Goal: Check status: Check status

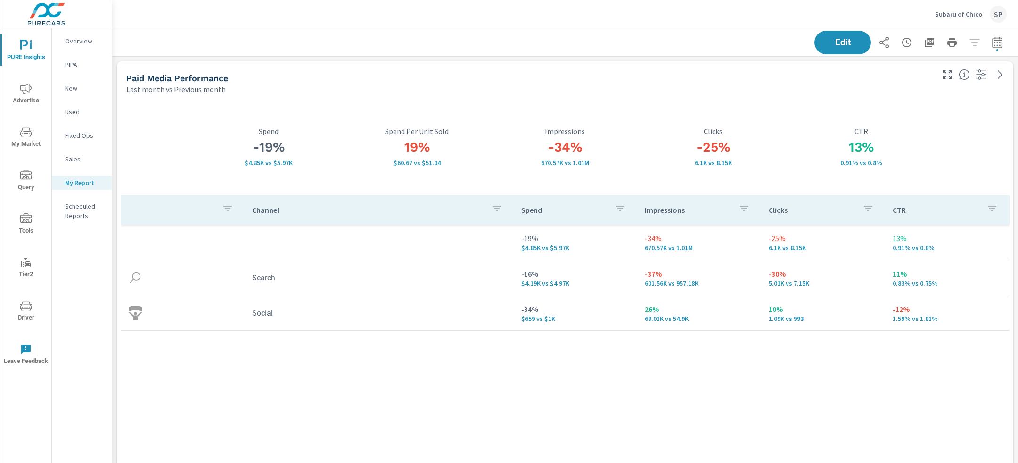
scroll to position [3583, 907]
click at [958, 11] on p "Subaru of Chico" at bounding box center [958, 14] width 47 height 8
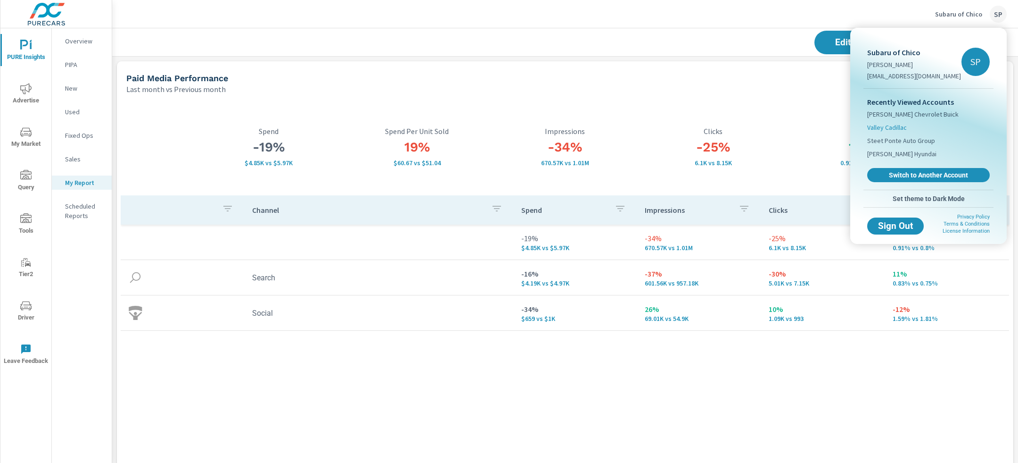
click at [893, 124] on span "Valley Cadillac" at bounding box center [888, 127] width 40 height 9
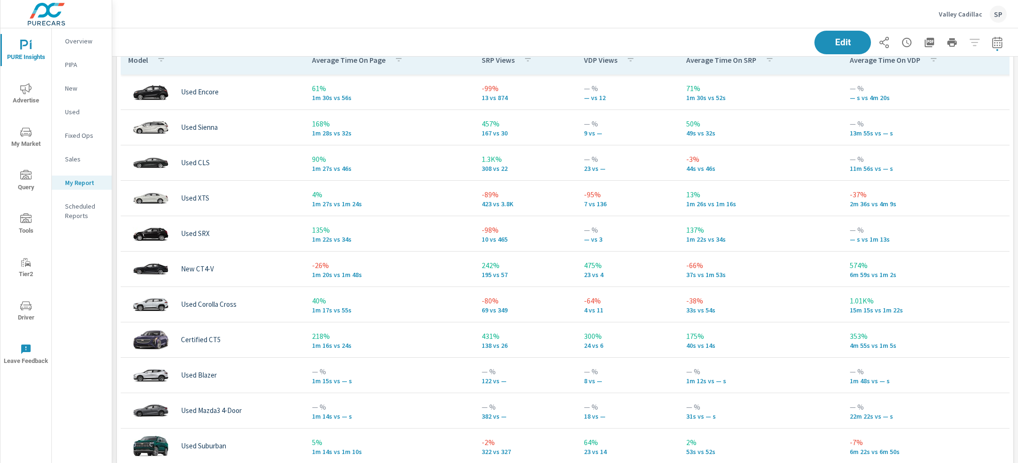
scroll to position [2361, 0]
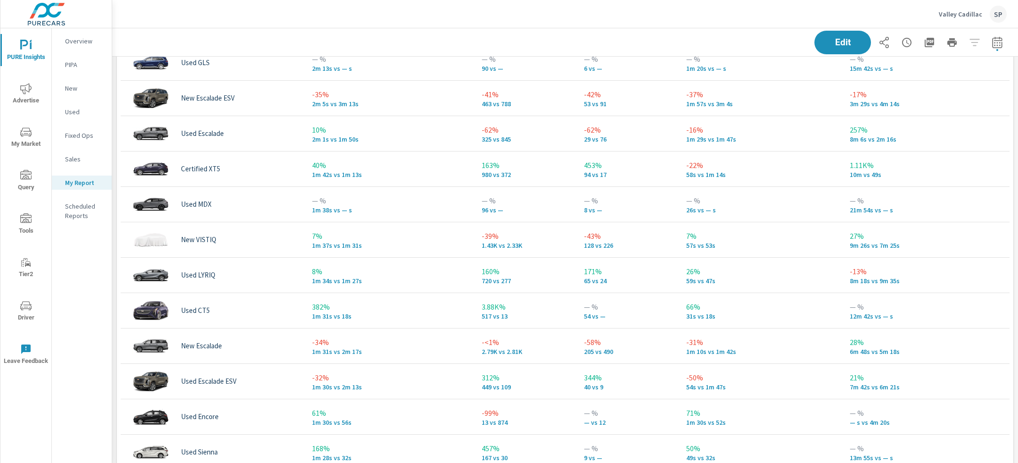
scroll to position [17, 0]
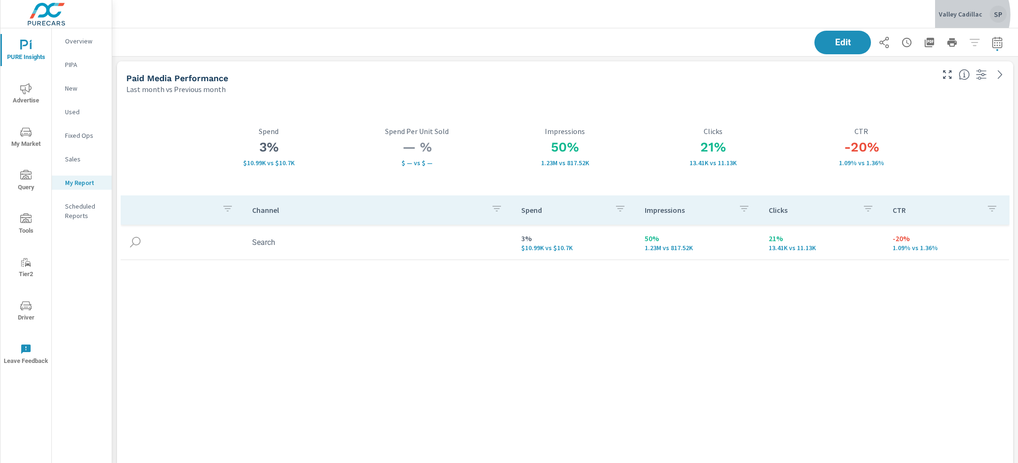
click at [957, 15] on p "Valley Cadillac" at bounding box center [960, 14] width 43 height 8
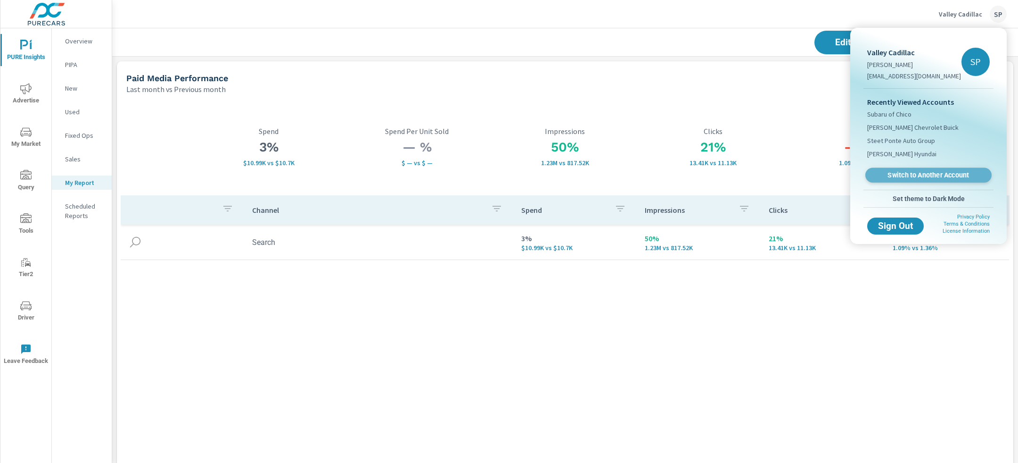
click at [903, 175] on span "Switch to Another Account" at bounding box center [929, 175] width 116 height 9
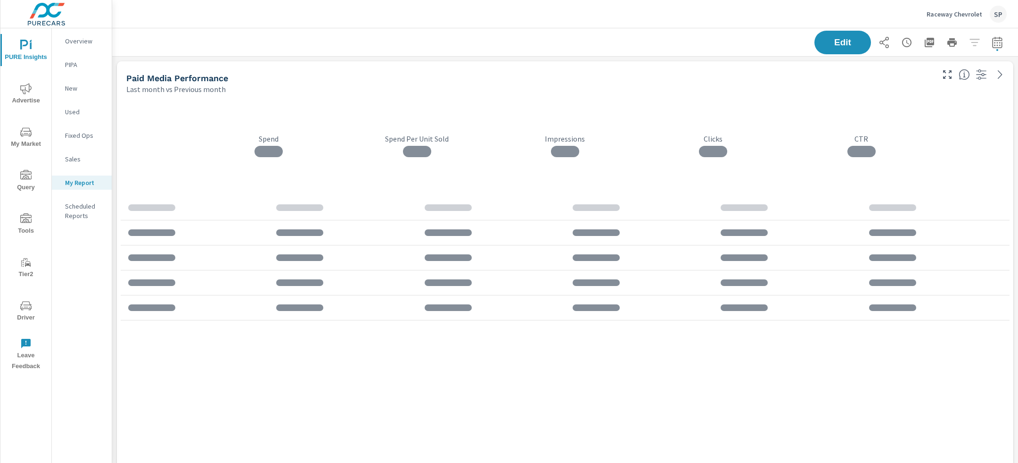
scroll to position [2933, 907]
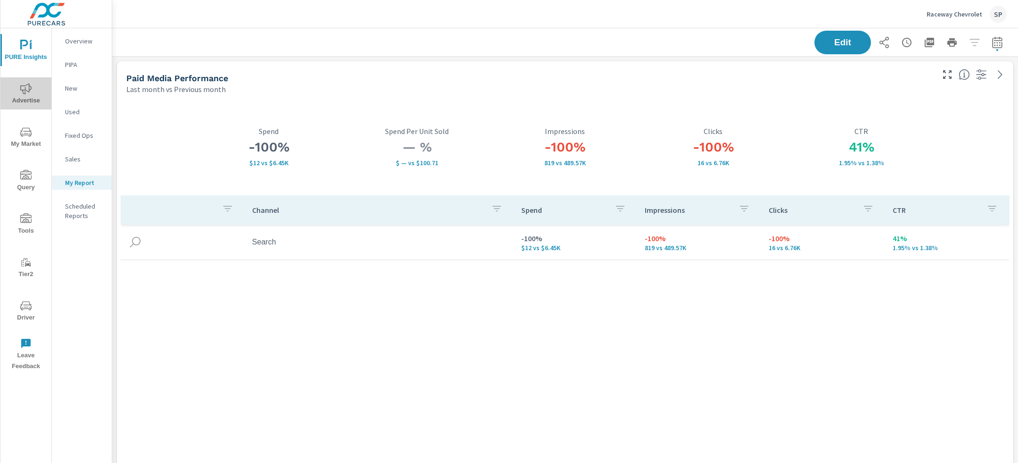
click at [20, 95] on span "Advertise" at bounding box center [25, 94] width 45 height 23
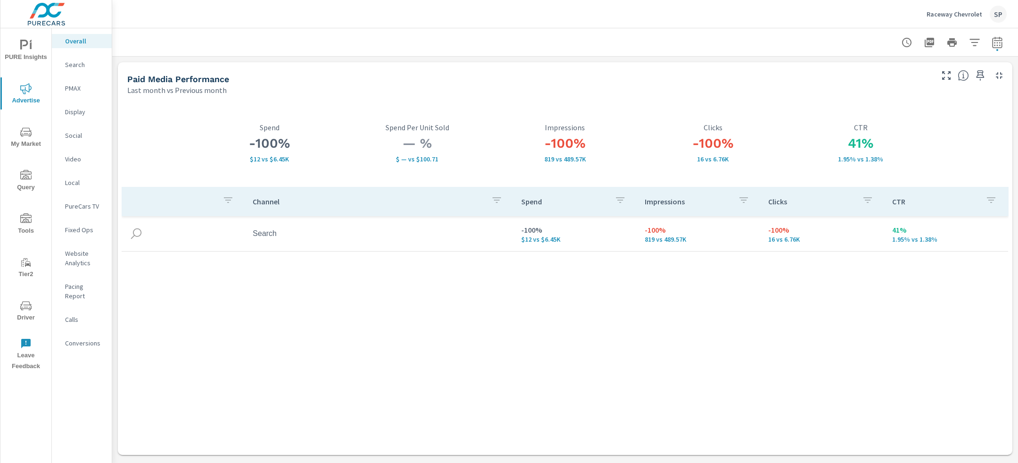
click at [995, 42] on icon "button" at bounding box center [997, 42] width 11 height 11
select select "Last month"
select select "Previous month"
click at [981, 121] on icon "button" at bounding box center [984, 122] width 11 height 11
click at [895, 130] on span "Apply" at bounding box center [901, 133] width 39 height 9
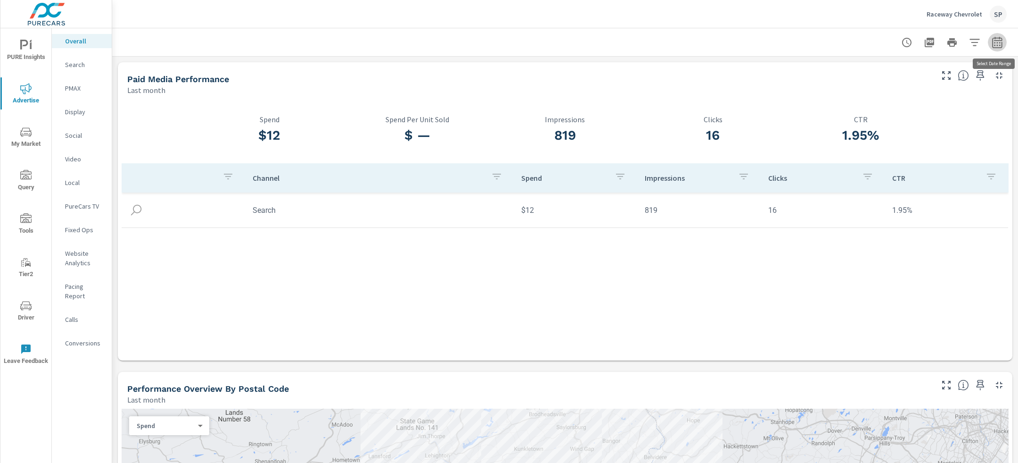
click at [999, 44] on icon "button" at bounding box center [997, 42] width 11 height 11
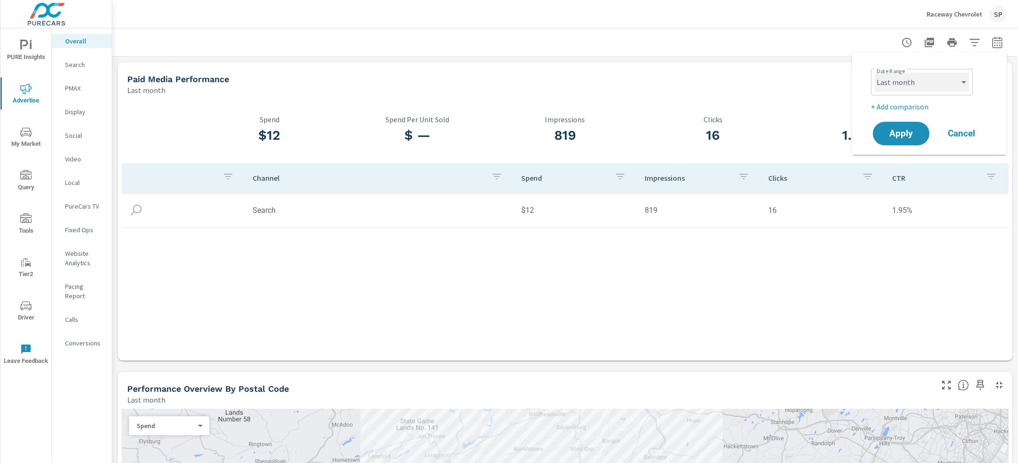
click at [912, 81] on select "Custom Yesterday Last week Last 7 days Last 14 days Last 30 days Last 45 days L…" at bounding box center [922, 82] width 94 height 19
click at [875, 73] on select "Custom Yesterday Last week Last 7 days Last 14 days Last 30 days Last 45 days L…" at bounding box center [922, 82] width 94 height 19
select select "custom"
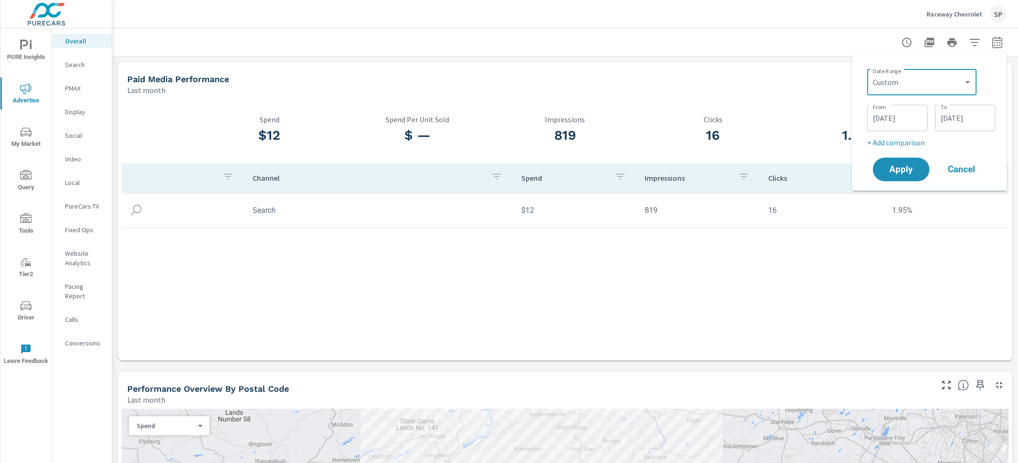
click at [892, 121] on input "09/01/2025" at bounding box center [897, 117] width 53 height 19
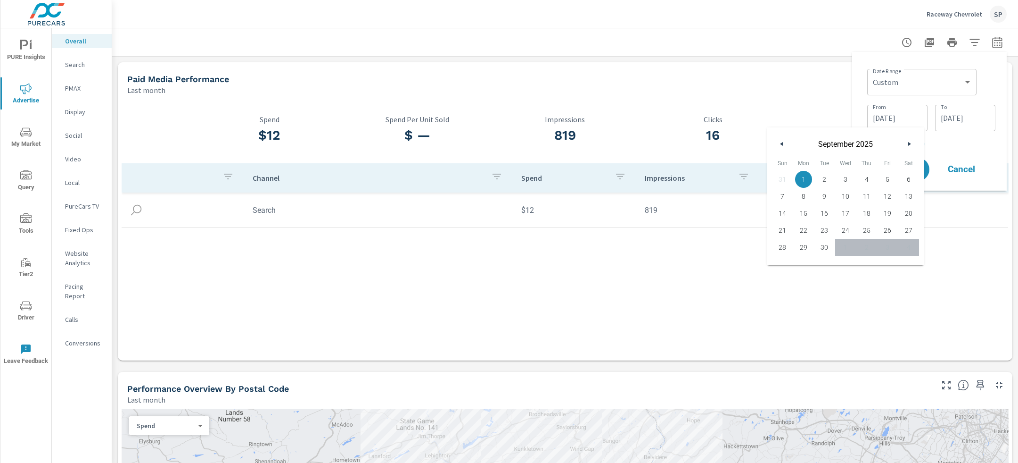
click at [784, 142] on button "button" at bounding box center [782, 143] width 11 height 11
click at [885, 178] on span "1" at bounding box center [887, 179] width 21 height 12
type input "08/01/2025"
drag, startPoint x: 897, startPoint y: 0, endPoint x: 970, endPoint y: 120, distance: 140.7
click at [970, 120] on input "09/30/2025" at bounding box center [965, 117] width 53 height 19
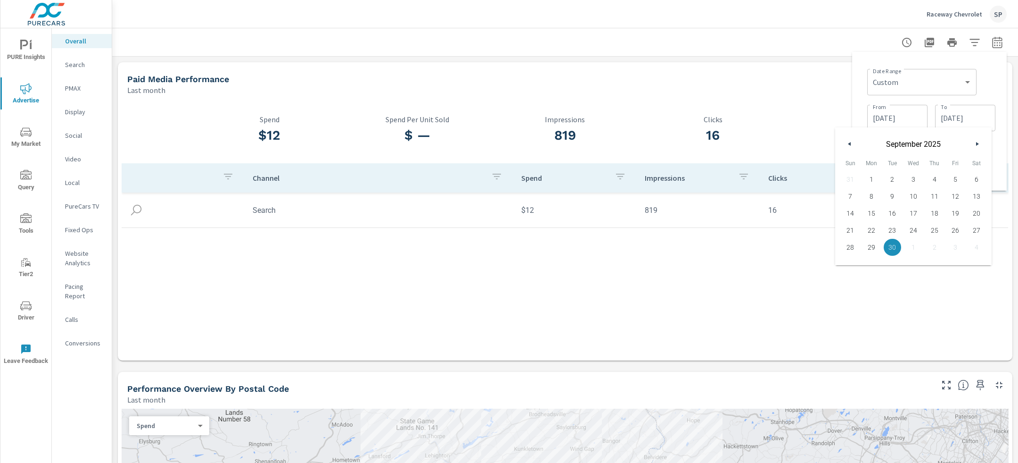
drag, startPoint x: 970, startPoint y: 120, endPoint x: 851, endPoint y: 143, distance: 121.0
click at [851, 143] on button "button" at bounding box center [849, 143] width 11 height 11
drag, startPoint x: 851, startPoint y: 143, endPoint x: 847, endPoint y: 264, distance: 120.8
click at [847, 264] on span "31" at bounding box center [850, 264] width 21 height 12
type input "08/31/2025"
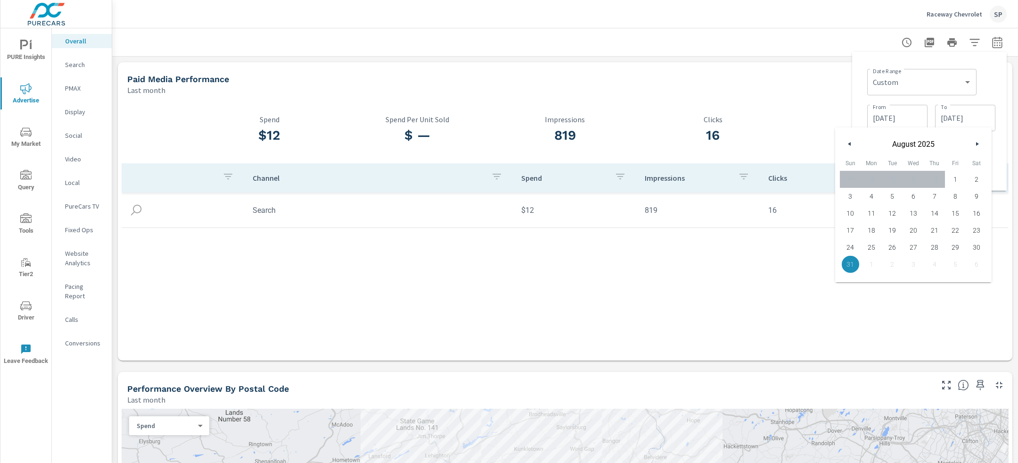
click at [835, 92] on div "Last month" at bounding box center [529, 89] width 804 height 11
click at [897, 166] on span "Apply" at bounding box center [902, 169] width 38 height 8
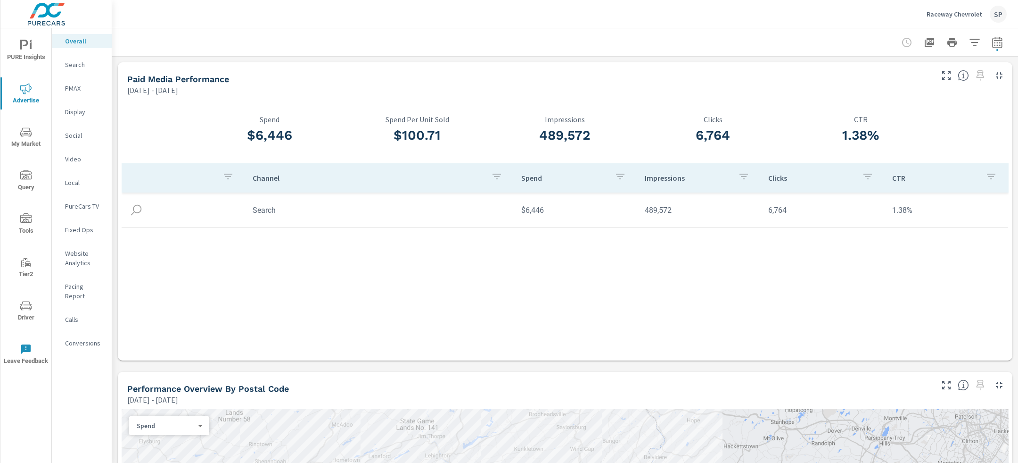
click at [942, 18] on div "Raceway Chevrolet SP" at bounding box center [967, 14] width 80 height 17
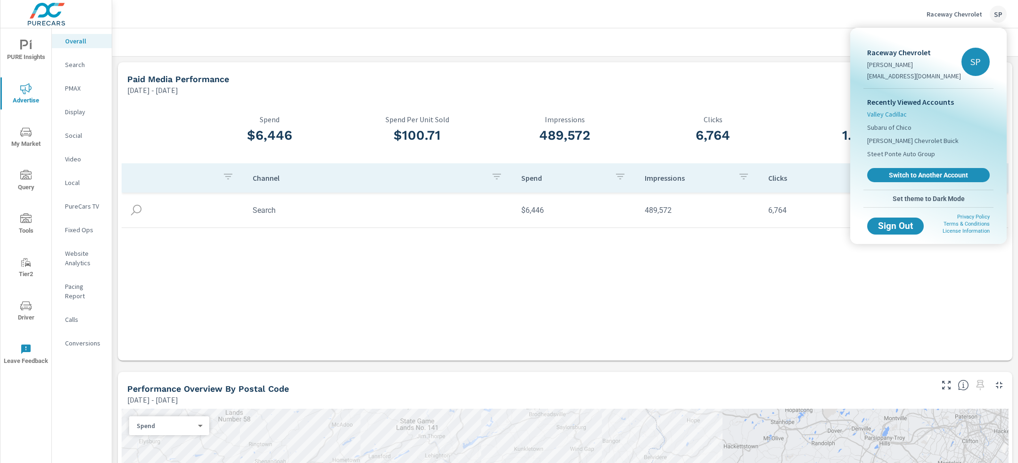
click at [891, 114] on span "Valley Cadillac" at bounding box center [888, 113] width 40 height 9
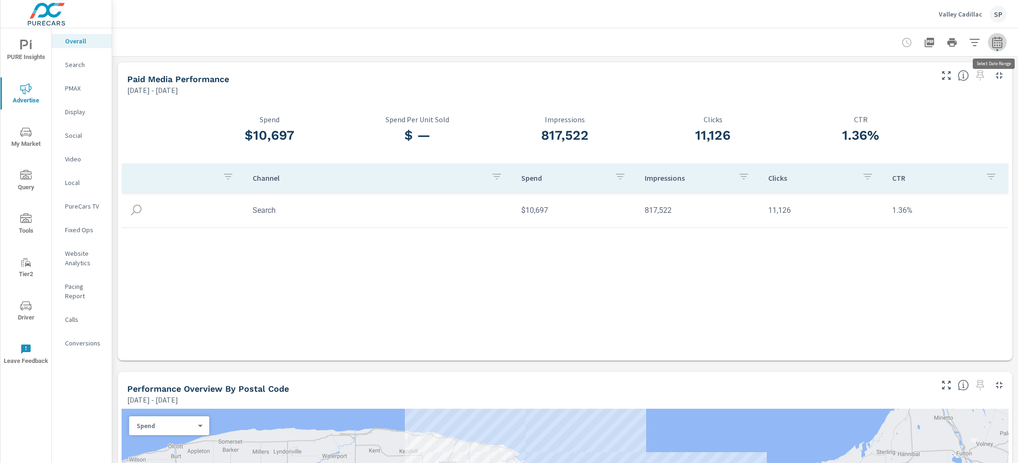
click at [999, 41] on icon "button" at bounding box center [997, 42] width 11 height 11
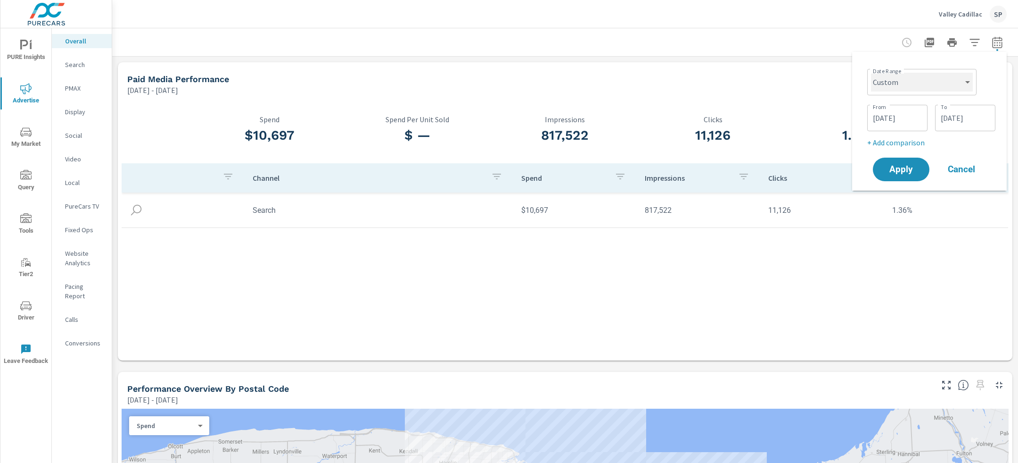
click at [938, 82] on select "Custom Yesterday Last week Last 7 days Last 14 days Last 30 days Last 45 days L…" at bounding box center [922, 82] width 102 height 19
click at [871, 73] on select "Custom Yesterday Last week Last 7 days Last 14 days Last 30 days Last 45 days L…" at bounding box center [922, 82] width 102 height 19
select select "Last month"
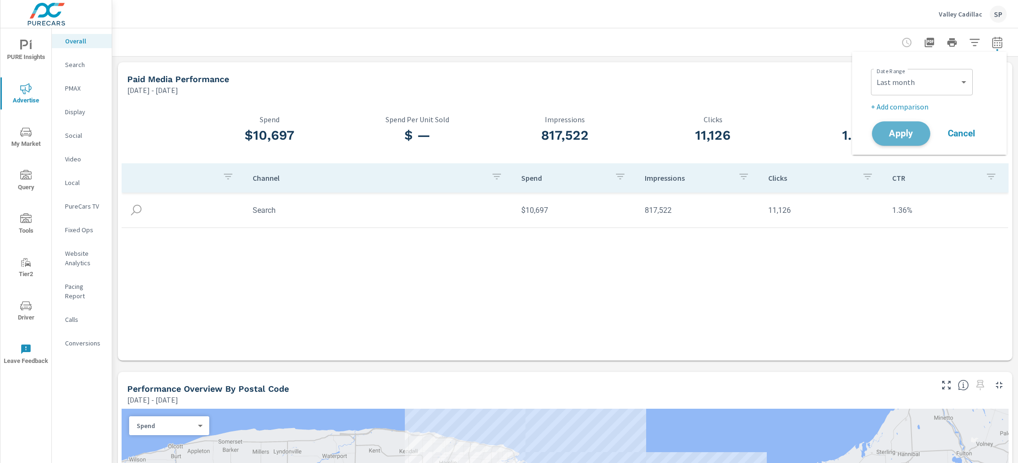
click at [901, 130] on span "Apply" at bounding box center [901, 133] width 39 height 9
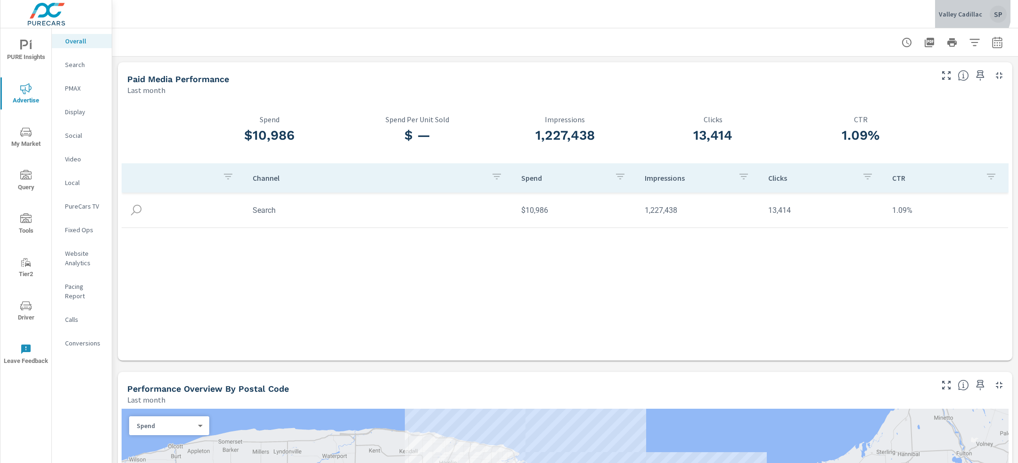
click at [961, 10] on p "Valley Cadillac" at bounding box center [960, 14] width 43 height 8
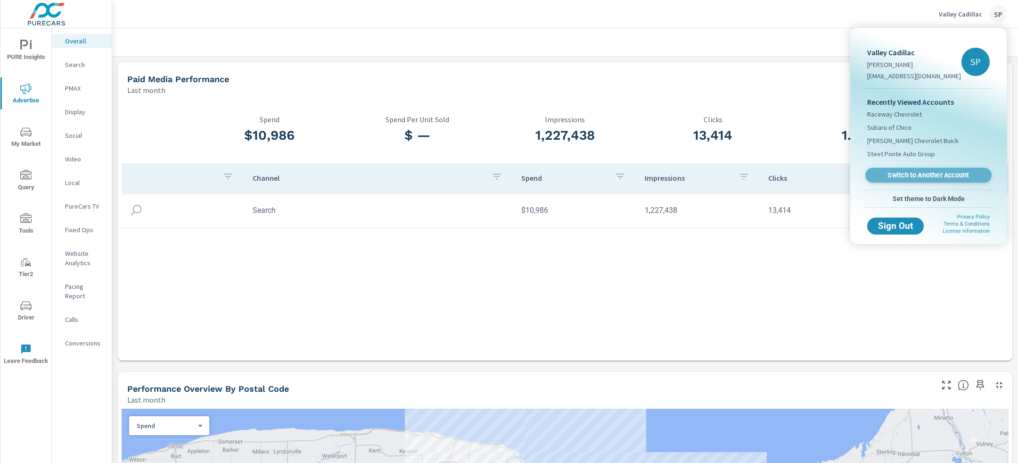
click at [908, 173] on span "Switch to Another Account" at bounding box center [929, 175] width 116 height 9
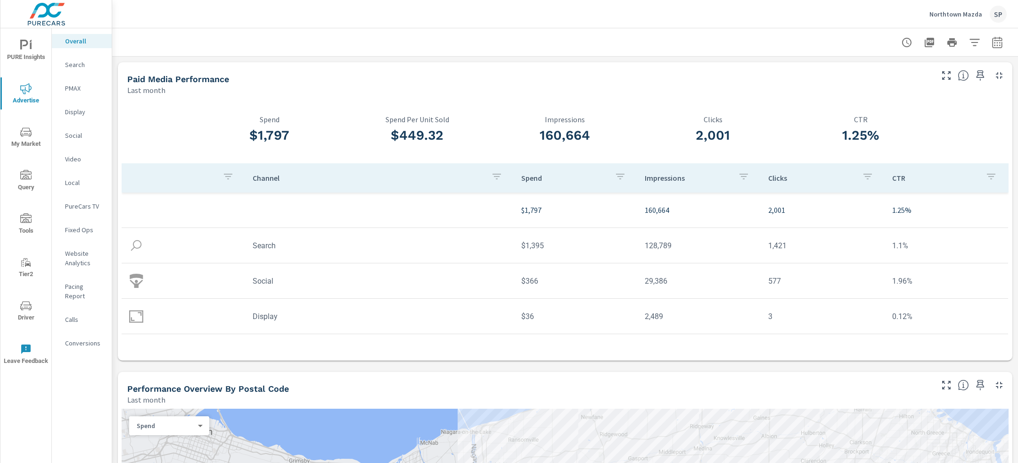
click at [963, 13] on p "Northtown Mazda" at bounding box center [956, 14] width 53 height 8
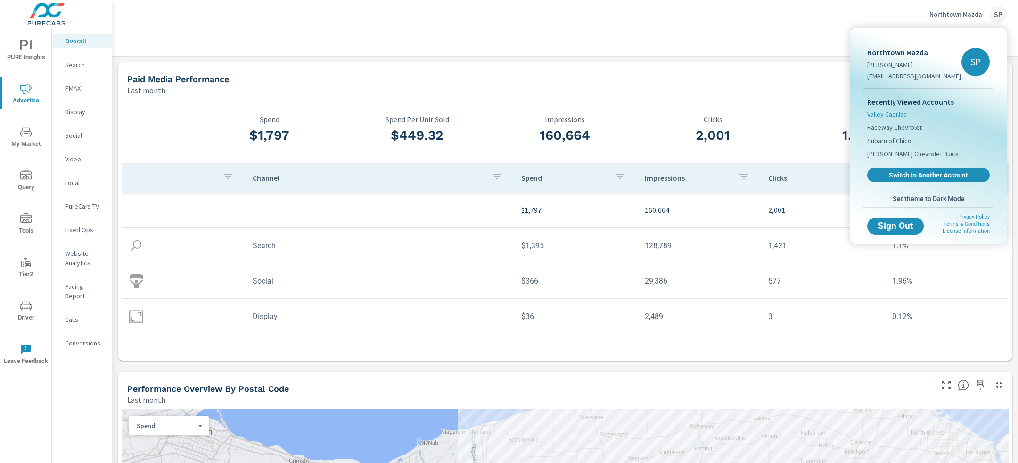
click at [904, 112] on span "Valley Cadillac" at bounding box center [888, 113] width 40 height 9
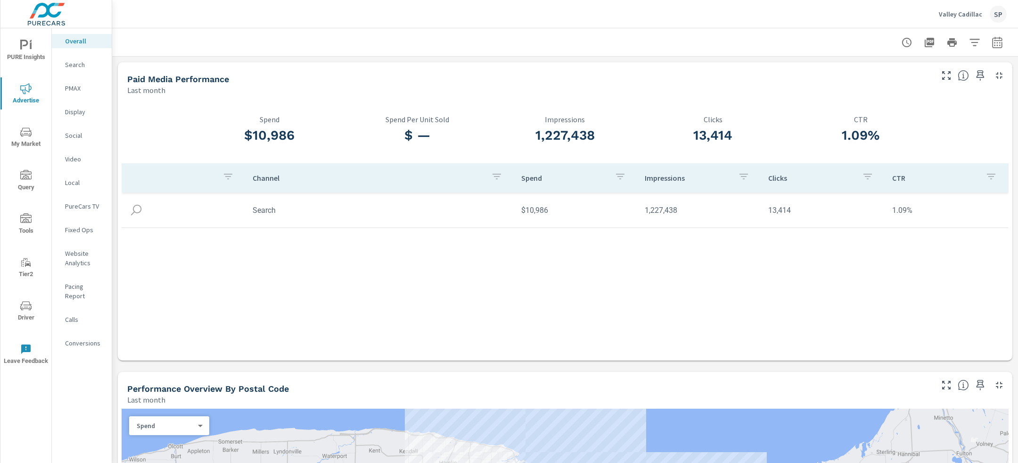
click at [969, 11] on p "Valley Cadillac" at bounding box center [960, 14] width 43 height 8
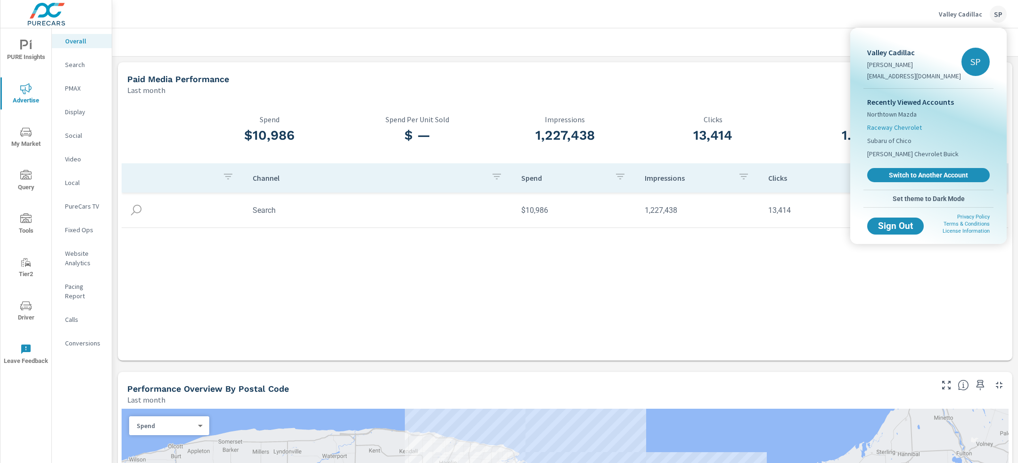
click at [902, 126] on span "Raceway Chevrolet" at bounding box center [895, 127] width 55 height 9
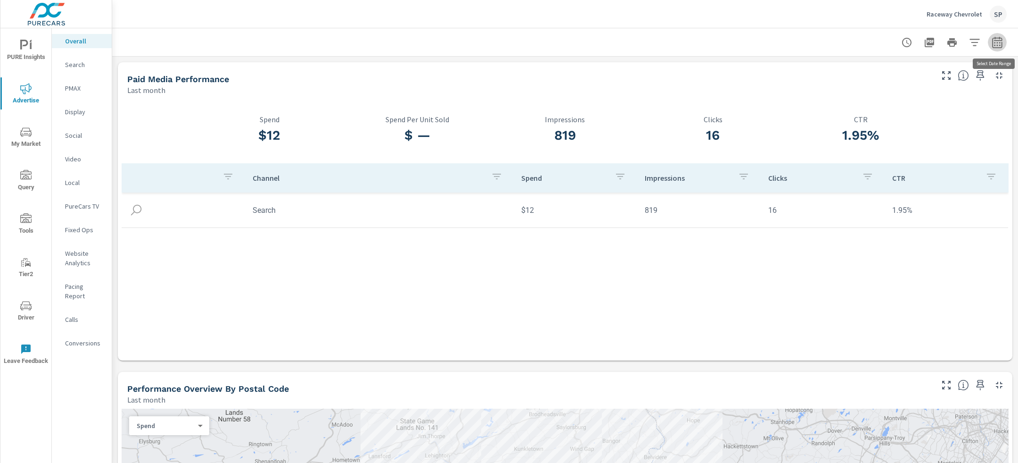
click at [1000, 41] on icon "button" at bounding box center [997, 42] width 11 height 11
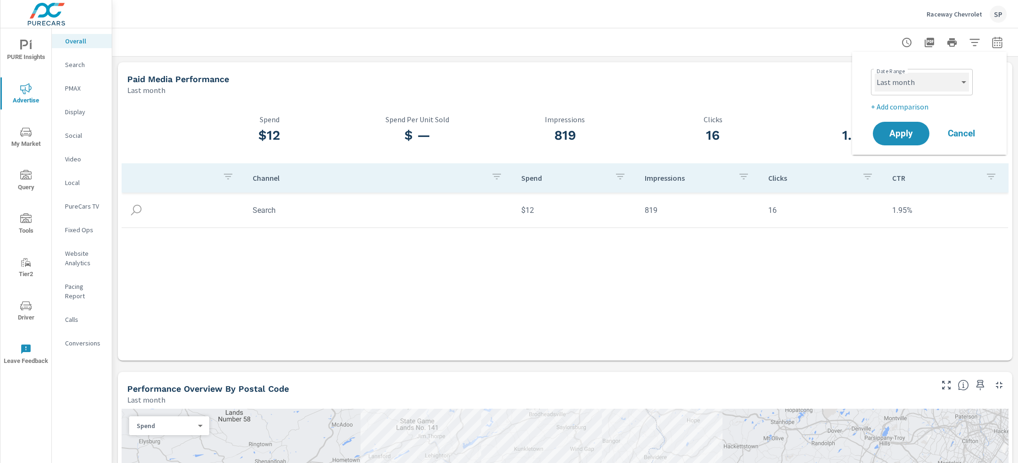
click at [905, 83] on select "Custom Yesterday Last week Last 7 days Last 14 days Last 30 days Last 45 days L…" at bounding box center [922, 82] width 94 height 19
click at [875, 73] on select "Custom Yesterday Last week Last 7 days Last 14 days Last 30 days Last 45 days L…" at bounding box center [922, 82] width 94 height 19
select select "custom"
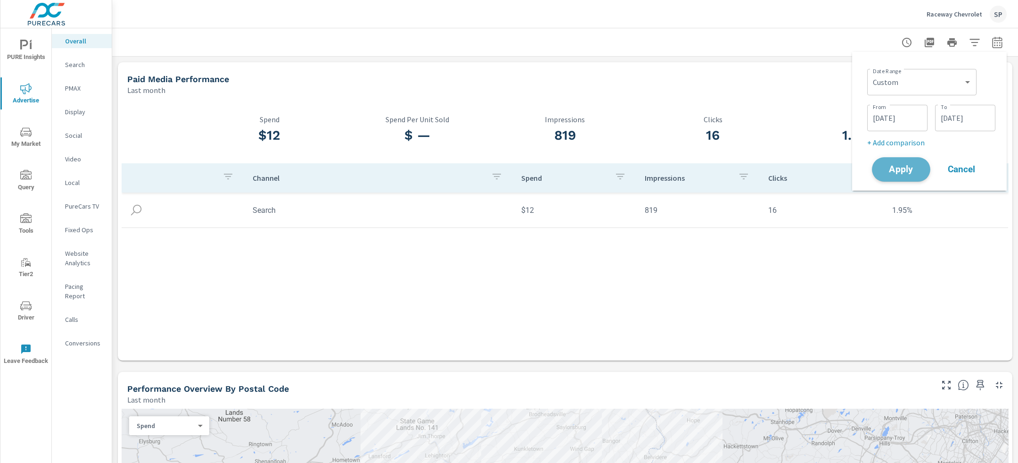
click at [902, 168] on span "Apply" at bounding box center [901, 169] width 39 height 9
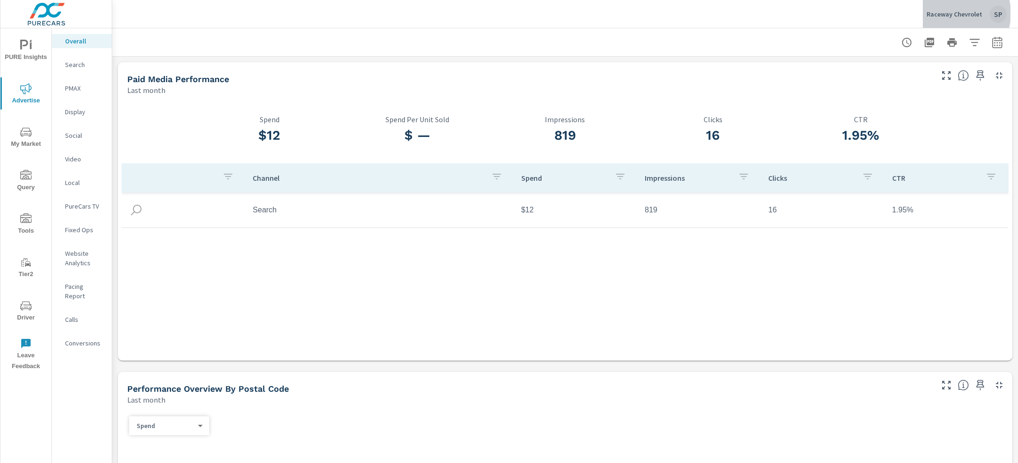
click at [953, 13] on p "Raceway Chevrolet" at bounding box center [955, 14] width 56 height 8
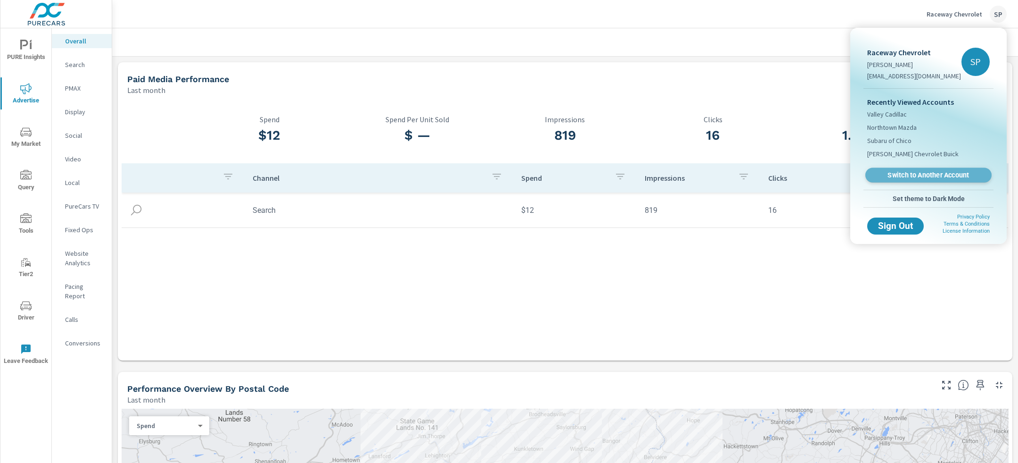
click at [934, 174] on span "Switch to Another Account" at bounding box center [929, 175] width 116 height 9
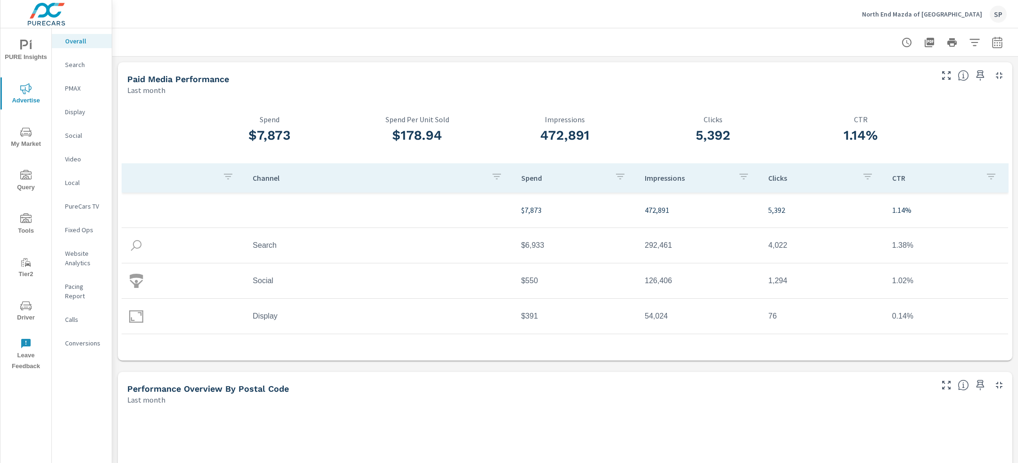
click at [997, 45] on icon "button" at bounding box center [997, 44] width 6 height 4
select select "Last month"
click at [918, 103] on p "+ Add comparison" at bounding box center [931, 106] width 121 height 11
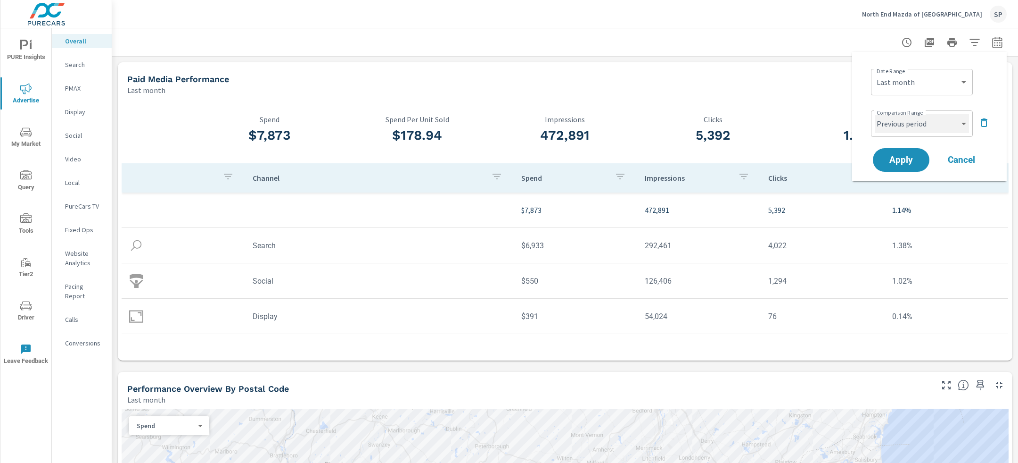
click at [906, 122] on select "Custom Previous period Previous month Previous year" at bounding box center [922, 123] width 94 height 19
click at [875, 114] on select "Custom Previous period Previous month Previous year" at bounding box center [922, 123] width 94 height 19
select select "Previous month"
click at [901, 158] on span "Apply" at bounding box center [901, 160] width 39 height 9
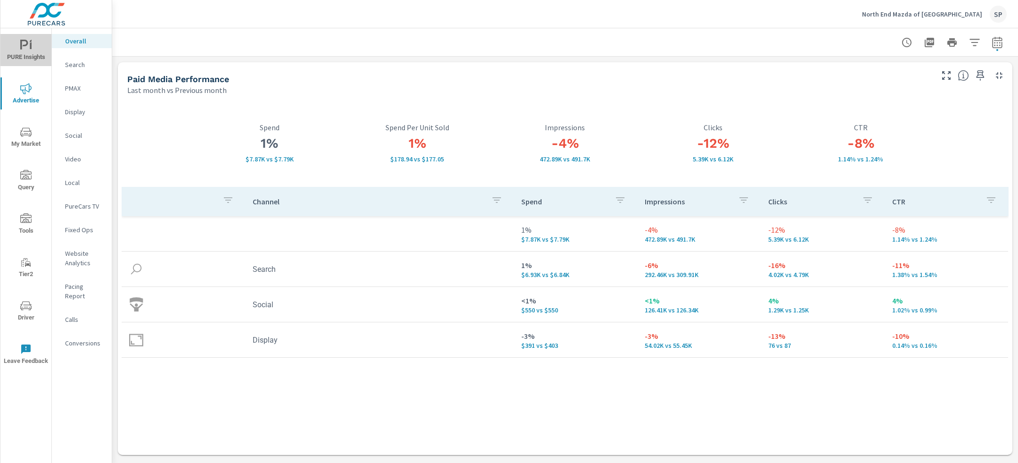
click at [29, 41] on icon "nav menu" at bounding box center [25, 45] width 11 height 11
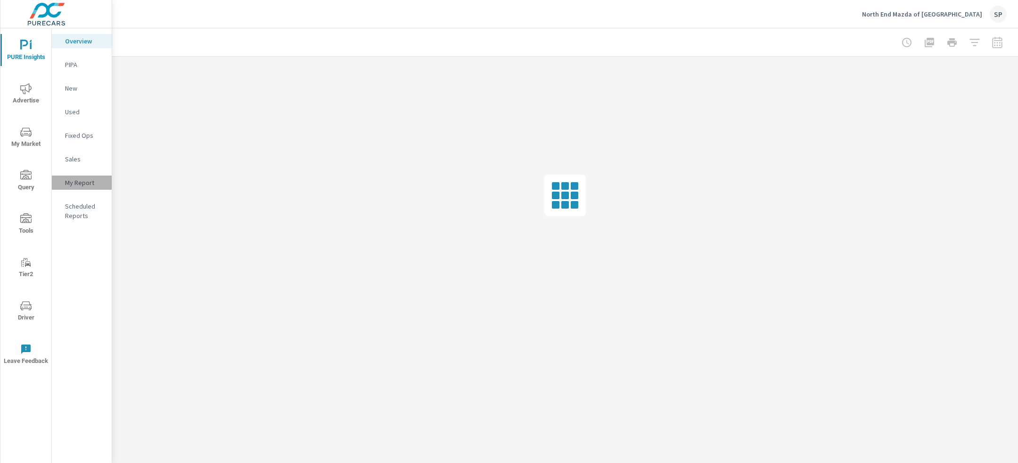
click at [91, 179] on p "My Report" at bounding box center [84, 182] width 39 height 9
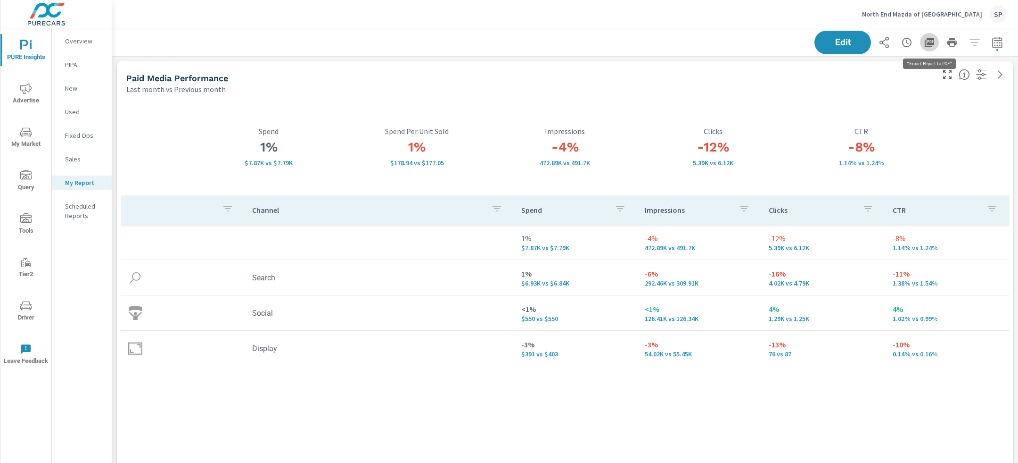
click at [933, 41] on icon "button" at bounding box center [929, 42] width 9 height 9
